Goal: Information Seeking & Learning: Learn about a topic

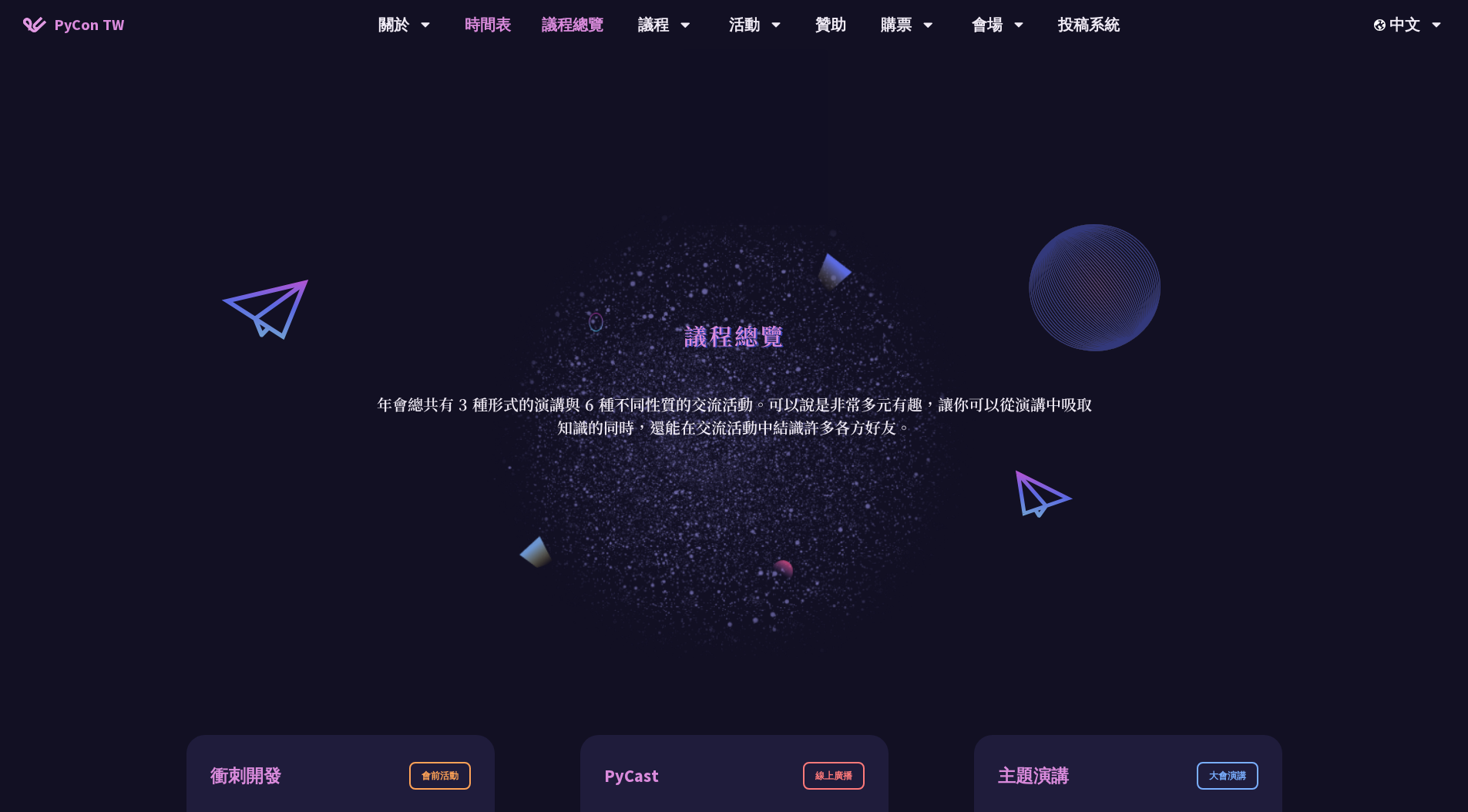
click at [488, 40] on link "時間表" at bounding box center [487, 24] width 77 height 50
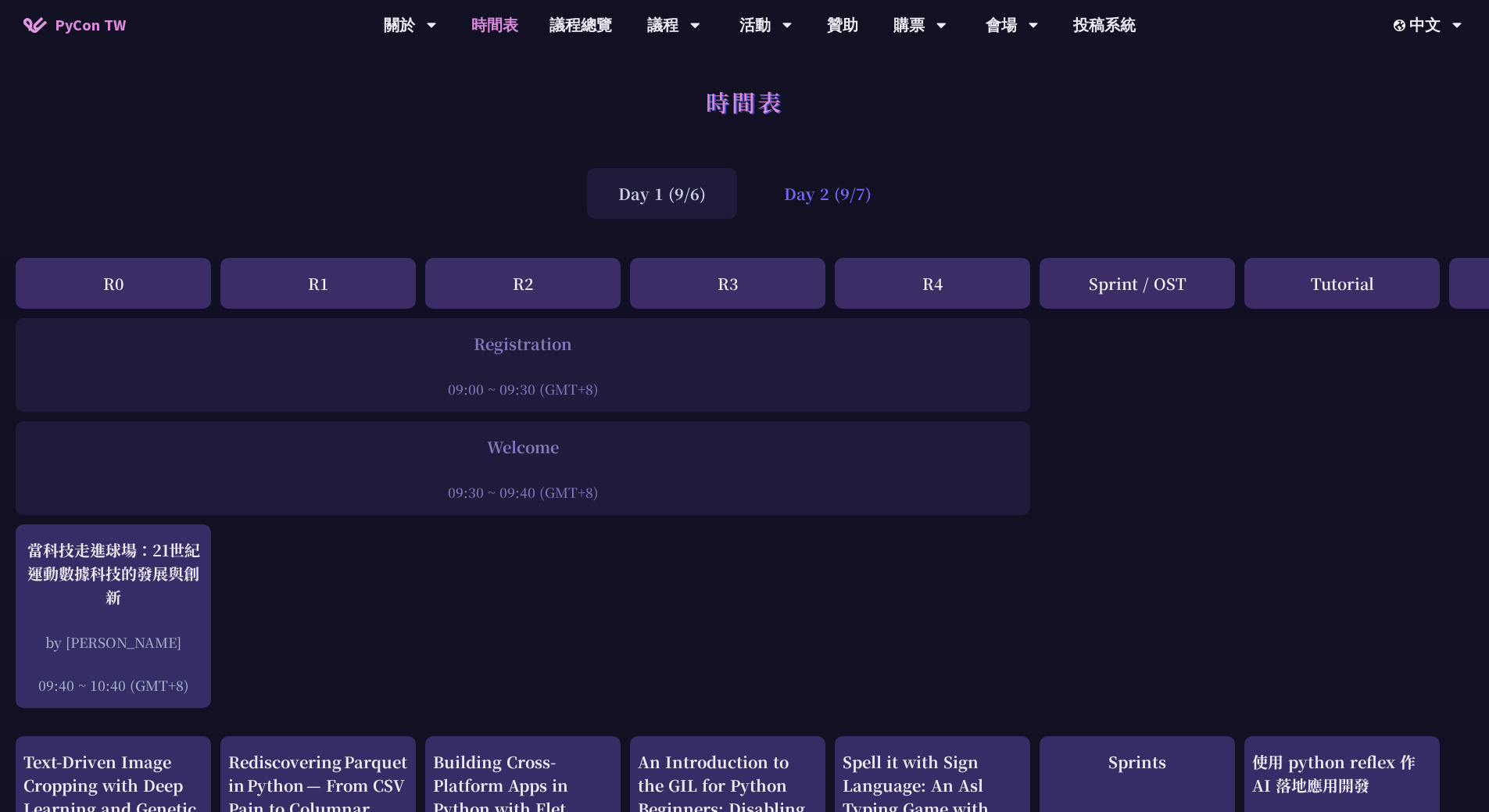
click at [817, 191] on div "Day 2 (9/7)" at bounding box center [828, 193] width 150 height 50
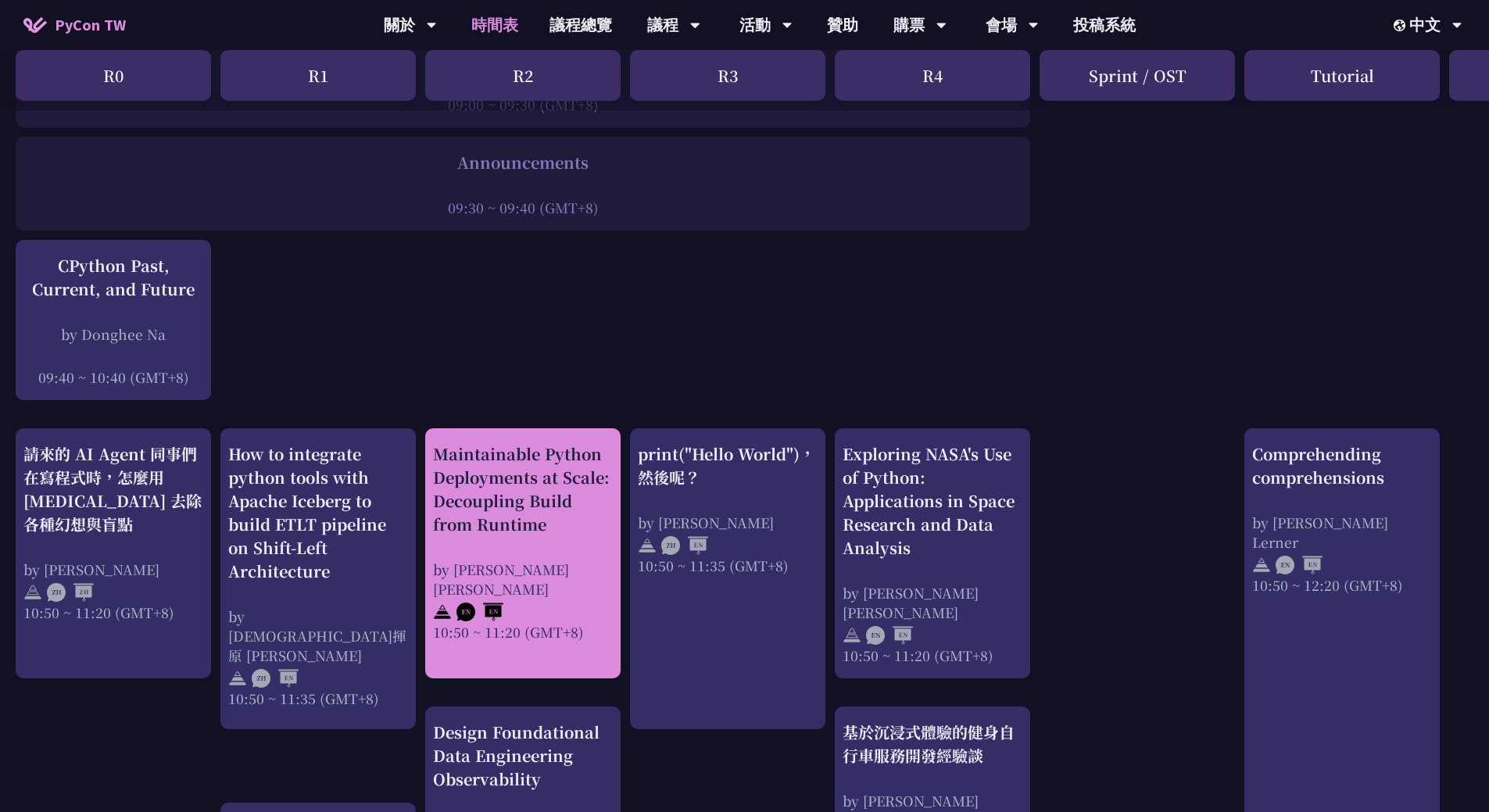
scroll to position [331, 0]
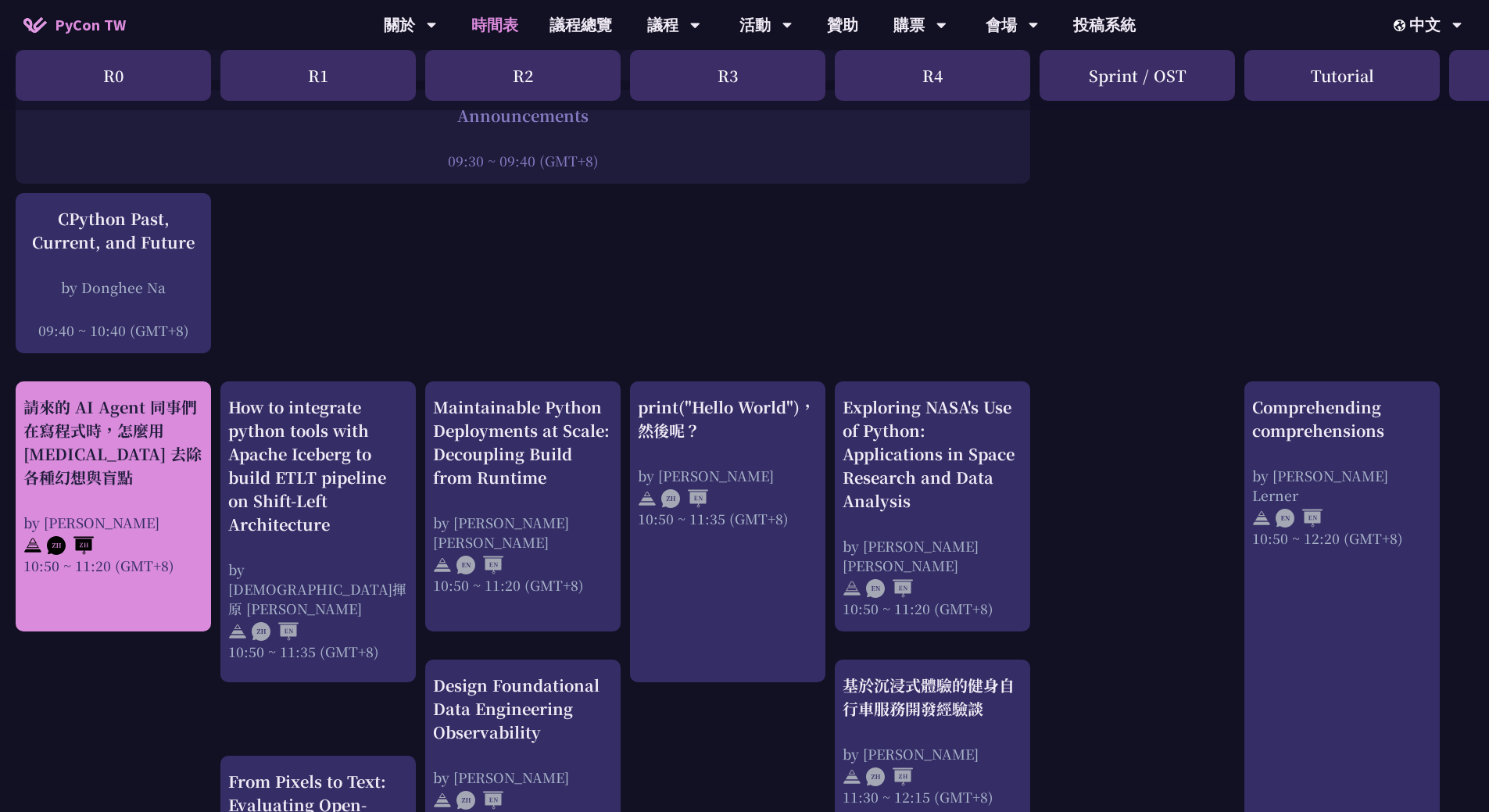
click at [155, 462] on div "請來的 AI Agent 同事們在寫程式時，怎麼用 [MEDICAL_DATA] 去除各種幻想與盲點" at bounding box center [114, 442] width 180 height 94
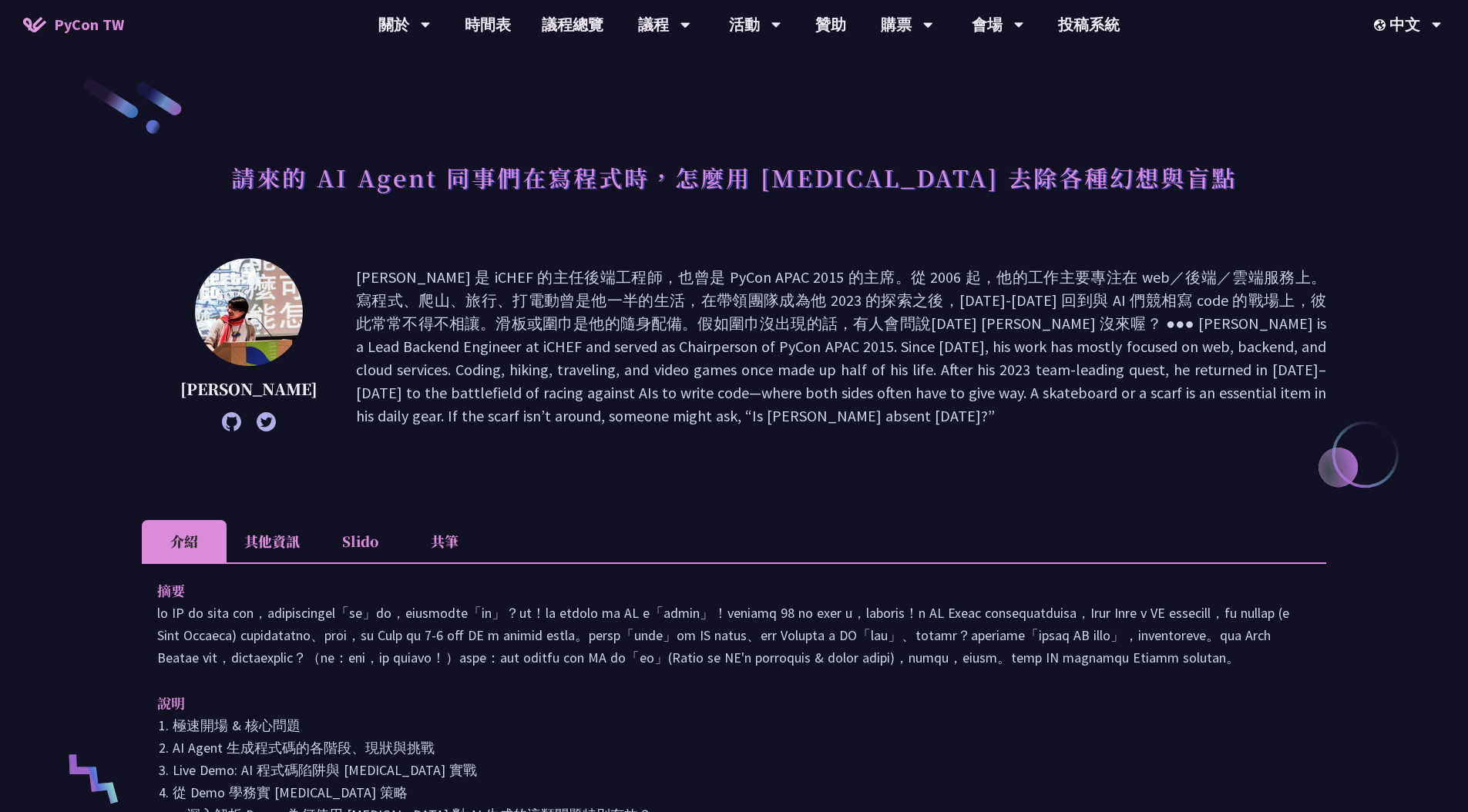
click at [444, 541] on li "共筆" at bounding box center [444, 541] width 85 height 43
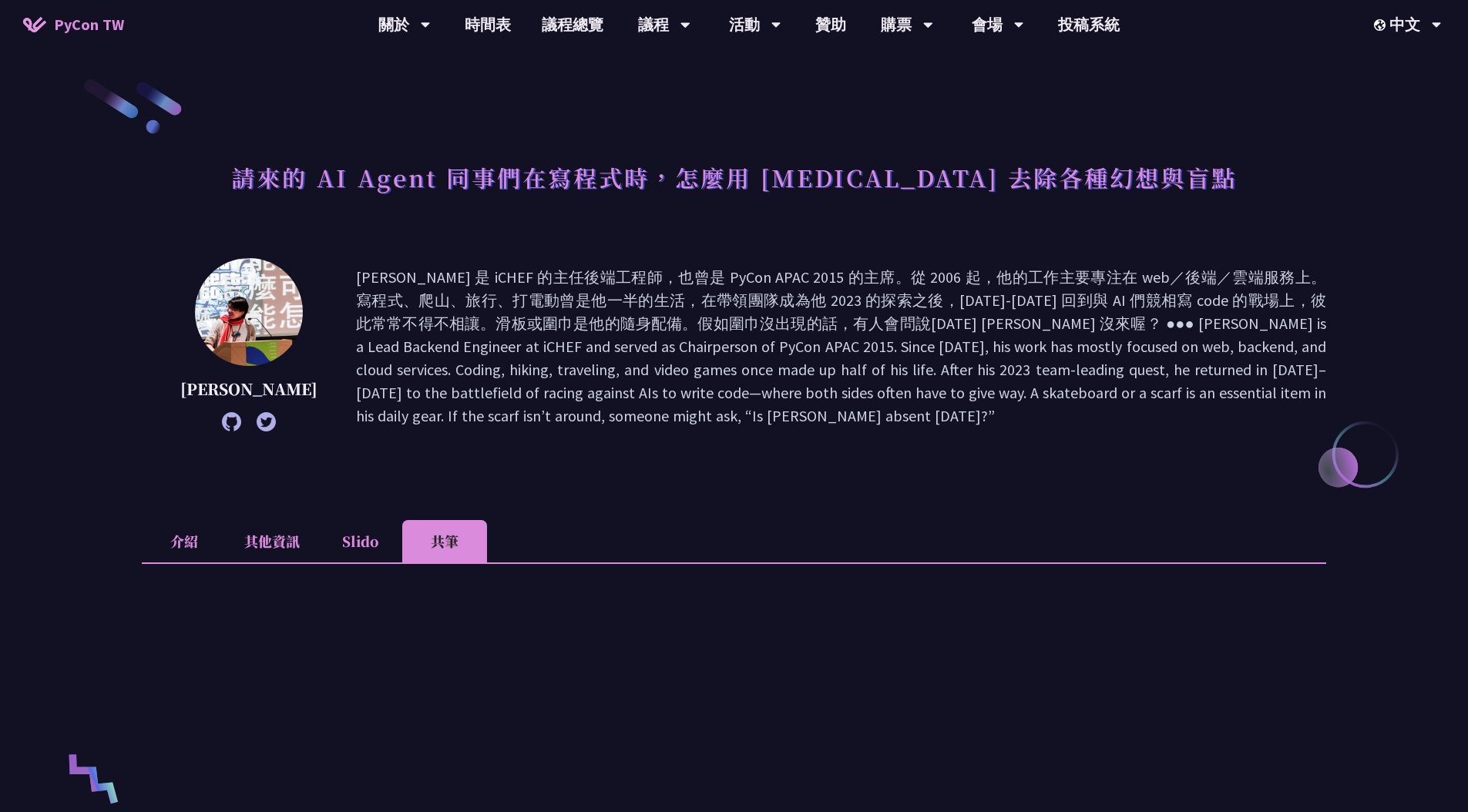
click at [199, 528] on li "介紹" at bounding box center [184, 541] width 85 height 43
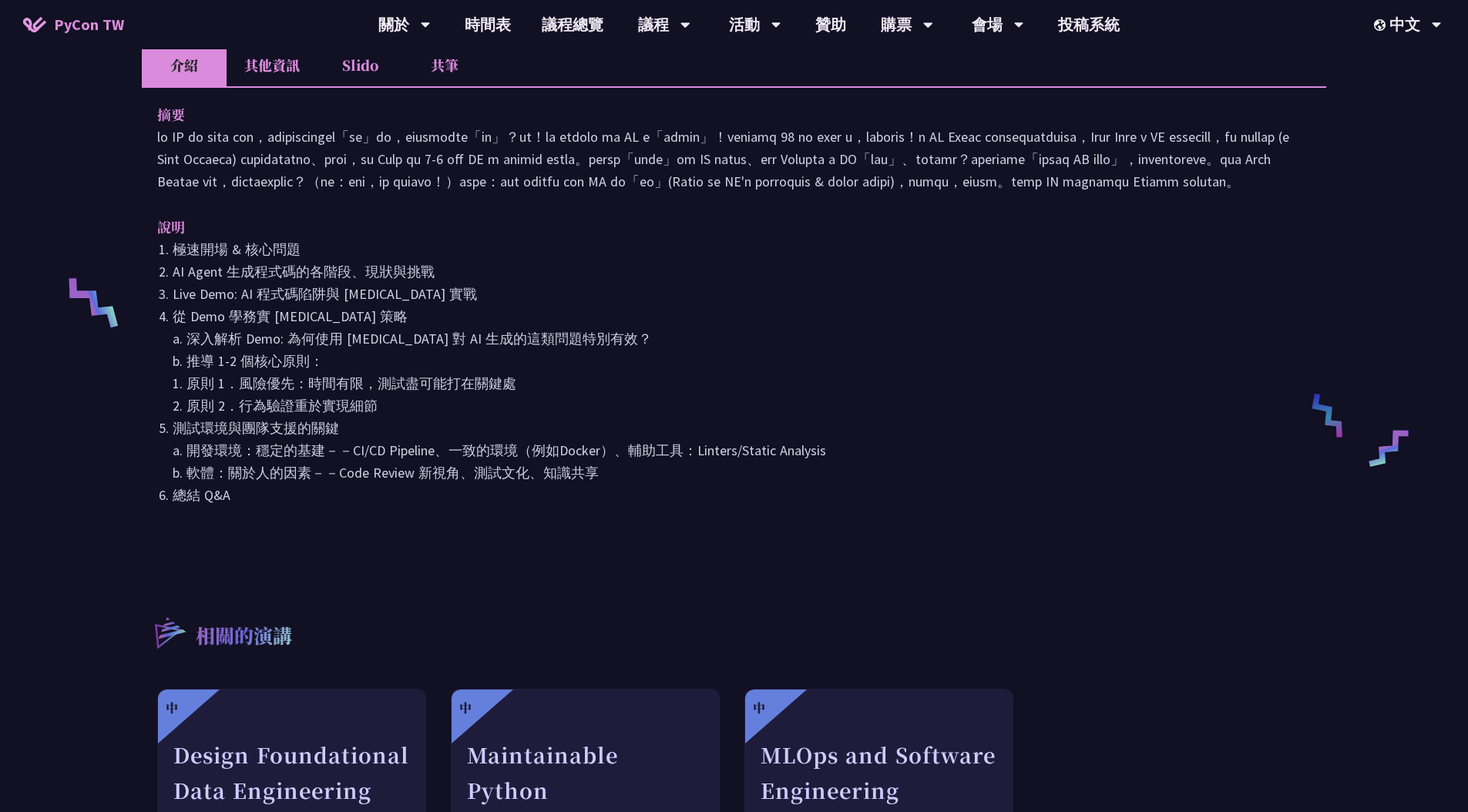
scroll to position [475, 0]
